Goal: Information Seeking & Learning: Learn about a topic

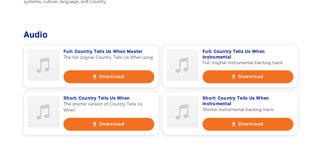
scroll to position [164, 0]
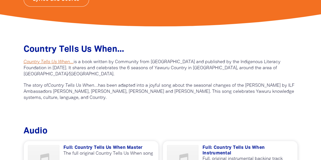
click at [35, 63] on em "Country Tells Us When…" at bounding box center [49, 62] width 50 height 4
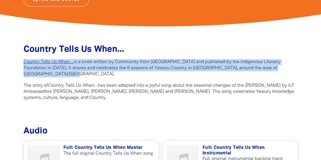
drag, startPoint x: 23, startPoint y: 61, endPoint x: 71, endPoint y: 75, distance: 50.1
click at [71, 75] on div "Country Tells Us When﻿... Country Tells Us When… is a book written by Community…" at bounding box center [161, 68] width 290 height 67
click at [30, 84] on p "The story of Country Tells Us When… has been adapted into a joyful song about t…" at bounding box center [161, 92] width 274 height 18
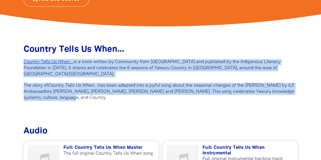
drag, startPoint x: 71, startPoint y: 99, endPoint x: 22, endPoint y: 63, distance: 60.7
click at [22, 63] on div "Country Tells Us When﻿... Country Tells Us When… is a book written by Community…" at bounding box center [161, 68] width 290 height 67
copy div "Country Tells Us When… is a book written by Community from Cable Beach Primary …"
click at [94, 92] on p "The story of Country Tells Us When… has been adapted into a joyful song about t…" at bounding box center [161, 92] width 274 height 18
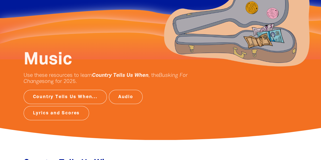
scroll to position [30, 0]
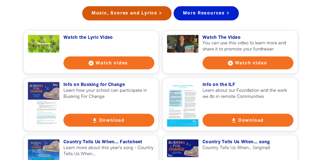
scroll to position [464, 0]
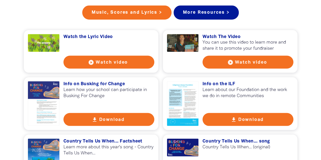
click at [215, 68] on button "play_circle_filled Watch video" at bounding box center [248, 62] width 91 height 13
